Goal: Complete application form

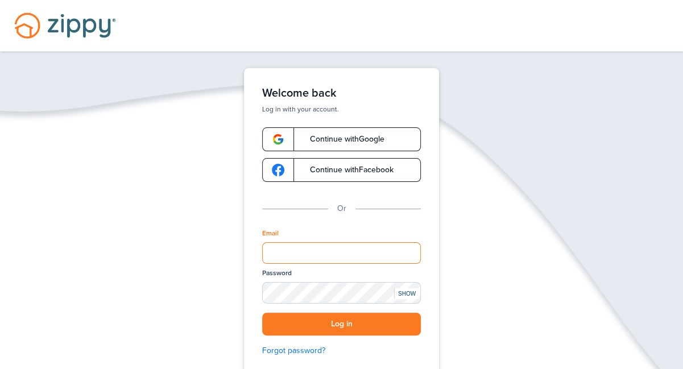
click at [312, 244] on input "Email" at bounding box center [341, 253] width 159 height 22
type input "**********"
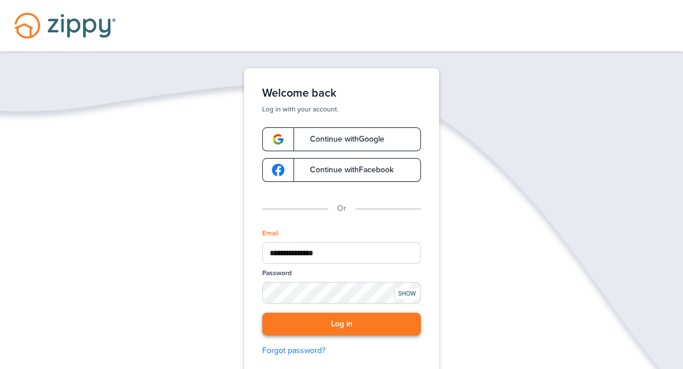
click at [335, 324] on button "Log in" at bounding box center [341, 324] width 159 height 23
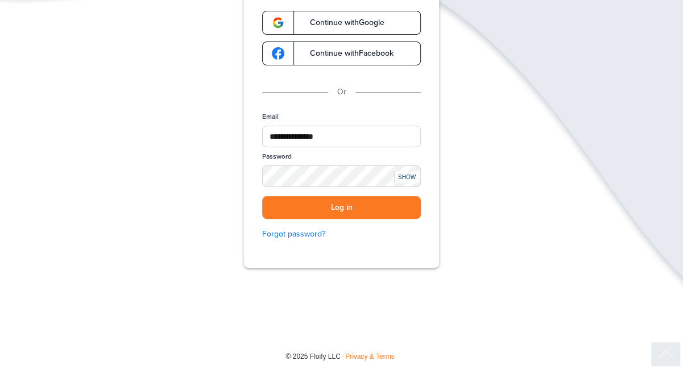
scroll to position [119, 0]
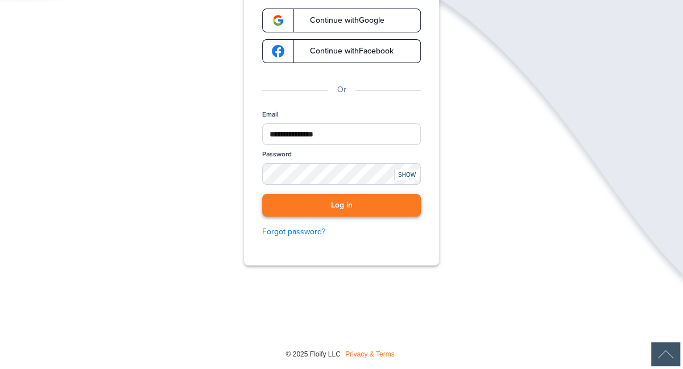
click at [347, 196] on button "Log in" at bounding box center [341, 205] width 159 height 23
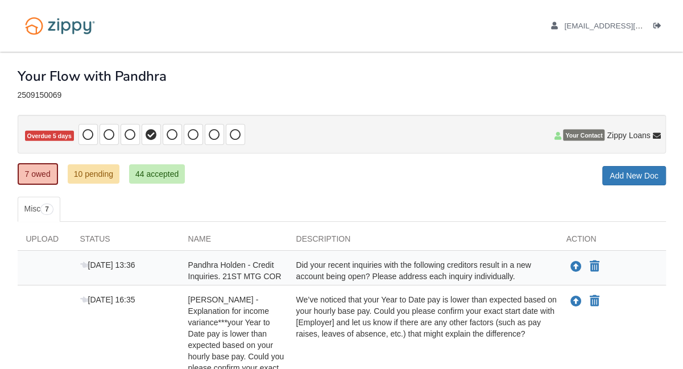
drag, startPoint x: 672, startPoint y: 68, endPoint x: 672, endPoint y: 60, distance: 8.0
click at [105, 76] on h1 "Your Flow with Pandhra" at bounding box center [92, 76] width 149 height 15
click at [585, 134] on span "Your Contact" at bounding box center [584, 135] width 42 height 11
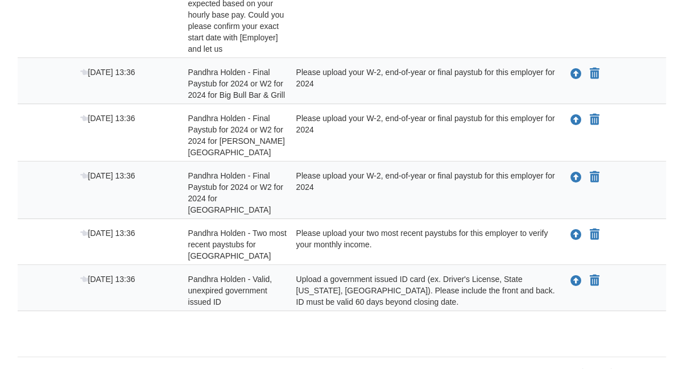
scroll to position [349, 0]
